Goal: Information Seeking & Learning: Learn about a topic

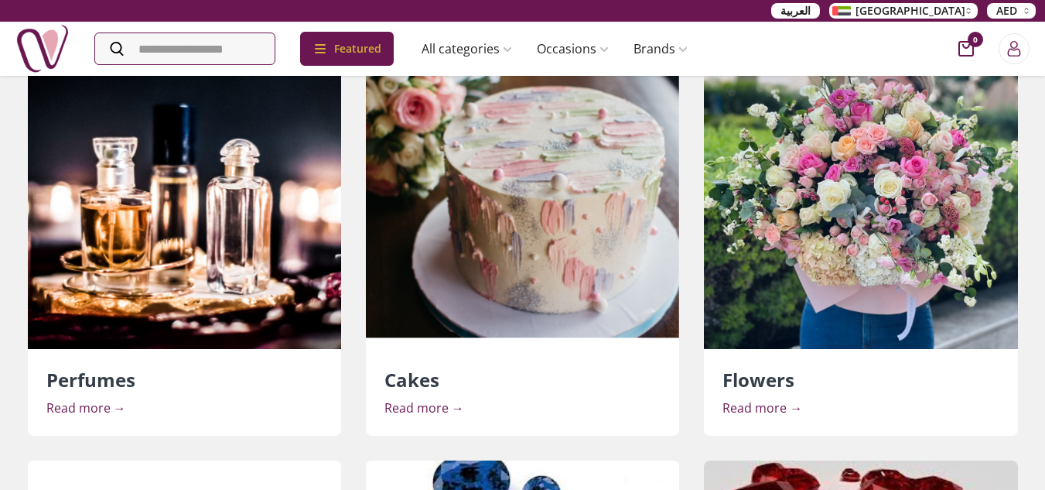
scroll to position [541, 0]
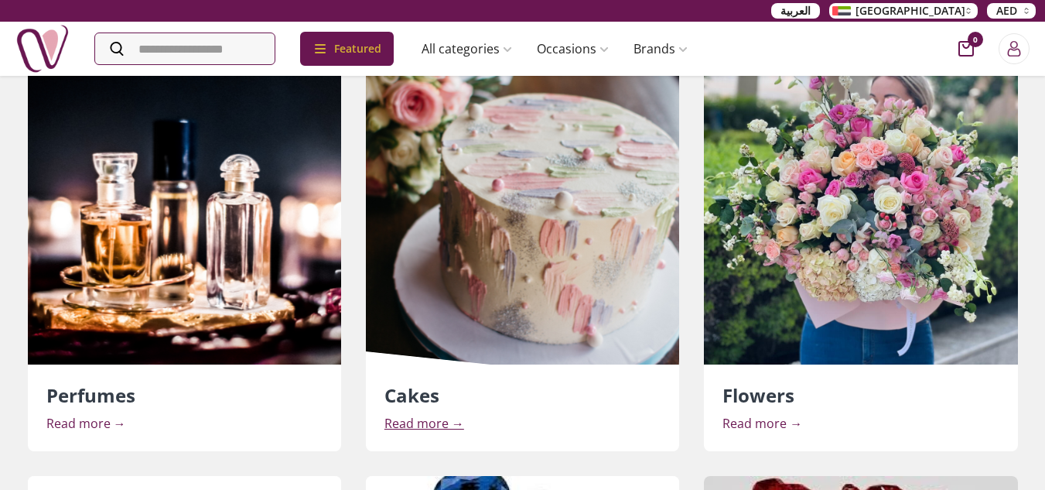
click at [422, 422] on span "Read more →" at bounding box center [424, 423] width 80 height 17
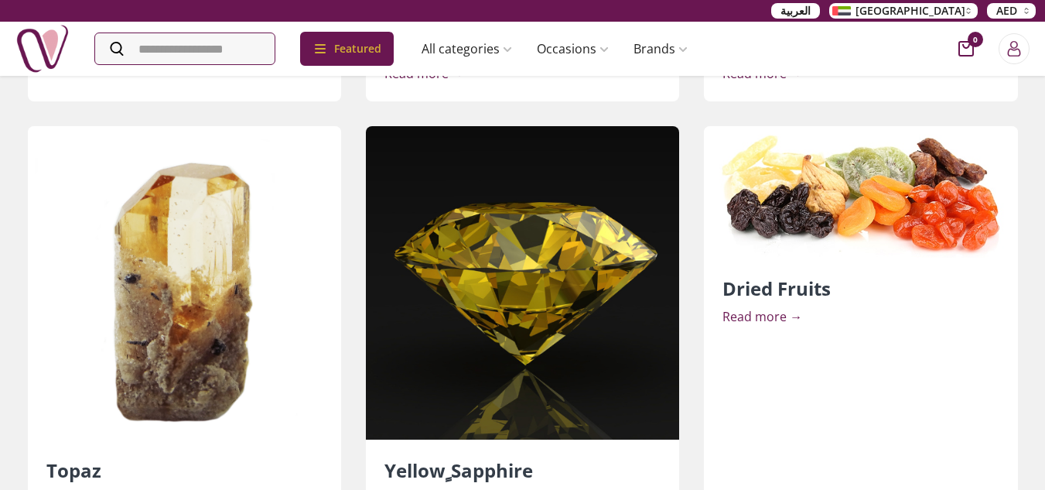
scroll to position [4941, 0]
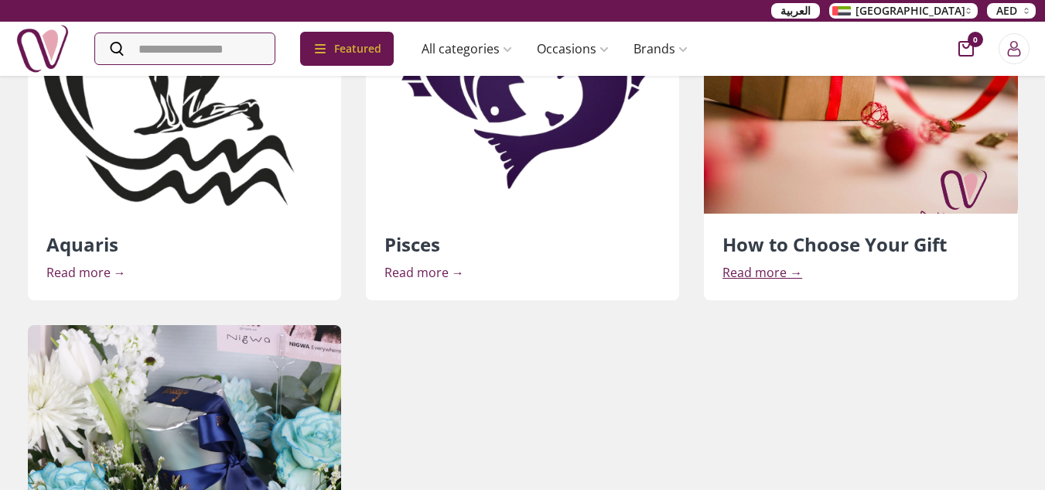
click at [768, 274] on span "Read more →" at bounding box center [762, 272] width 80 height 17
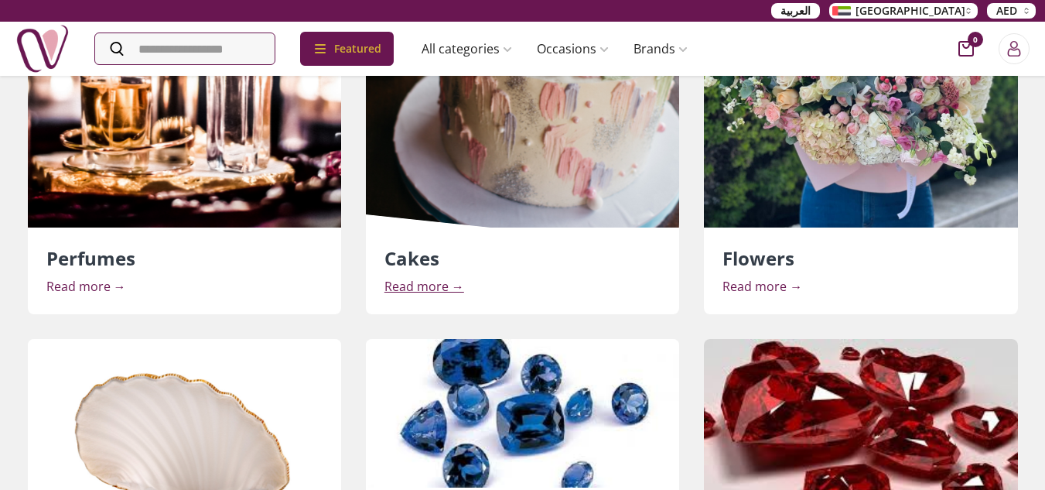
scroll to position [696, 0]
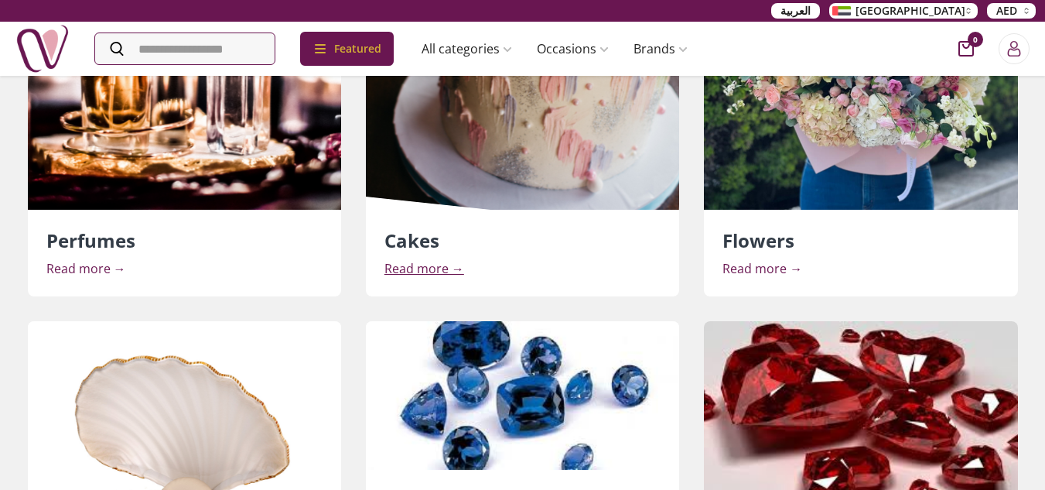
click at [419, 267] on span "Read more →" at bounding box center [424, 268] width 80 height 17
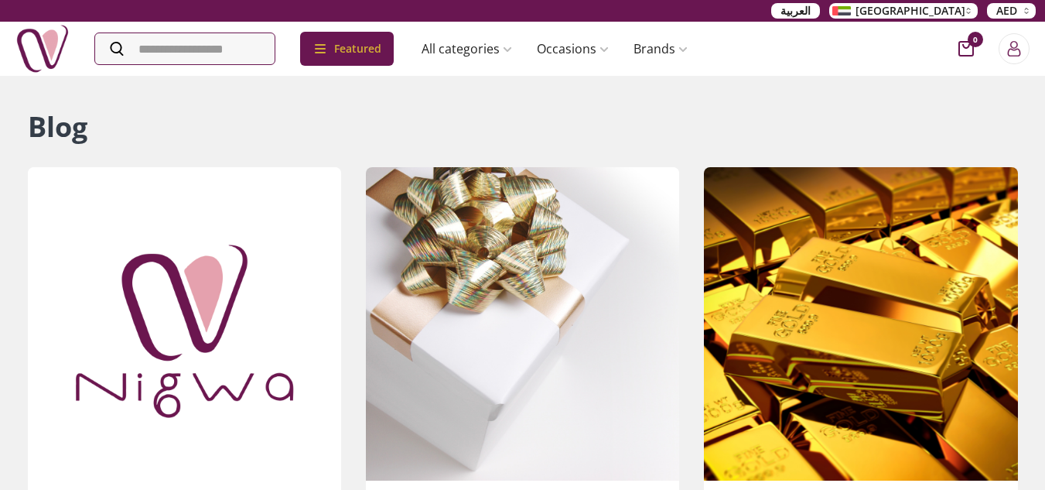
click at [491, 120] on h1 "Blog" at bounding box center [523, 126] width 990 height 31
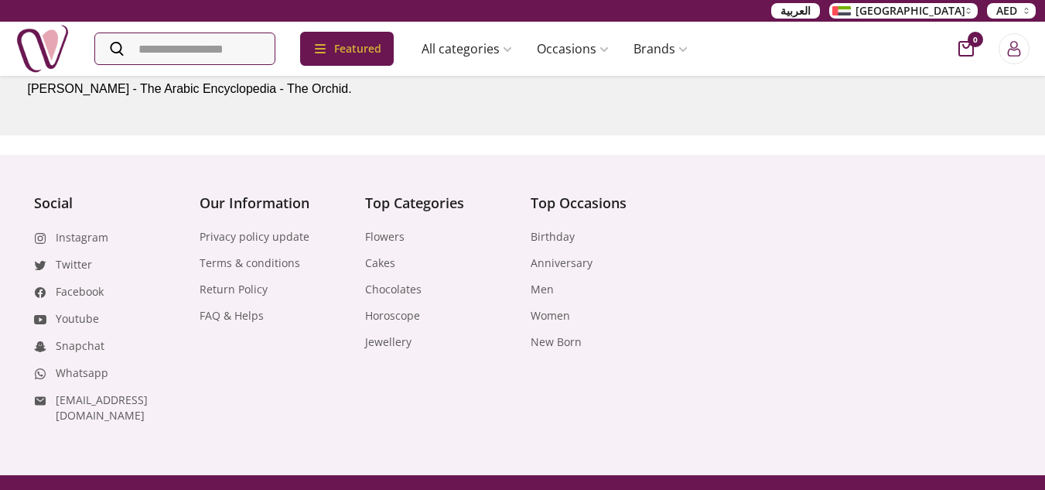
scroll to position [4887, 0]
